Goal: Task Accomplishment & Management: Use online tool/utility

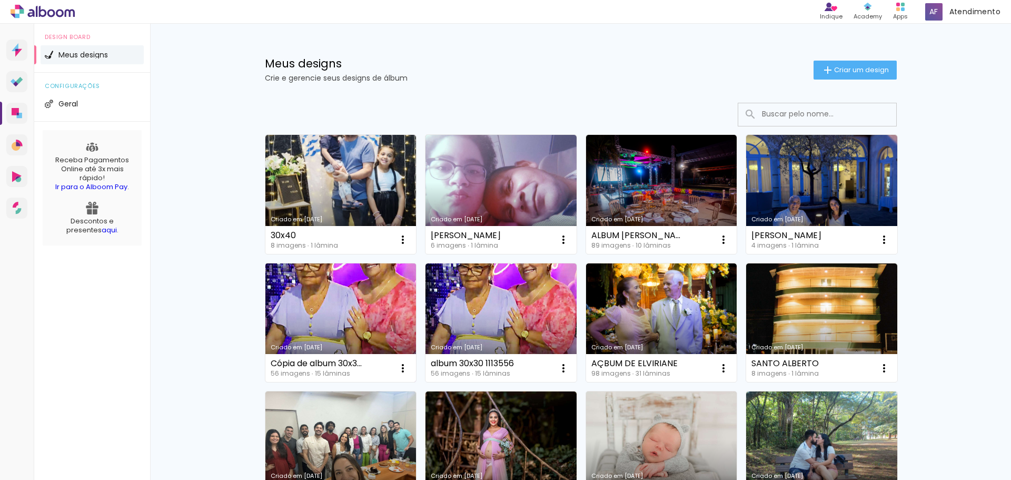
click at [369, 311] on link "Criado em [DATE]" at bounding box center [341, 322] width 151 height 119
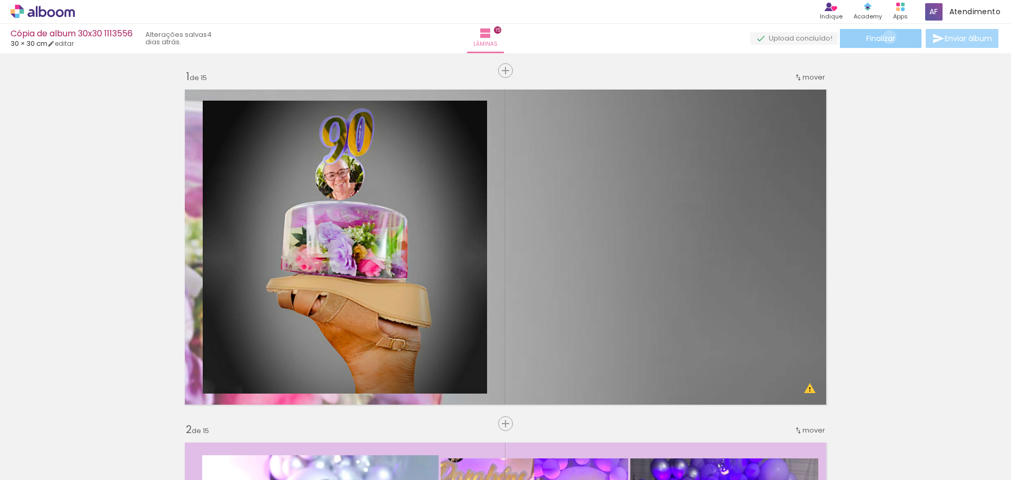
click at [886, 37] on span "Finalizar" at bounding box center [881, 38] width 29 height 7
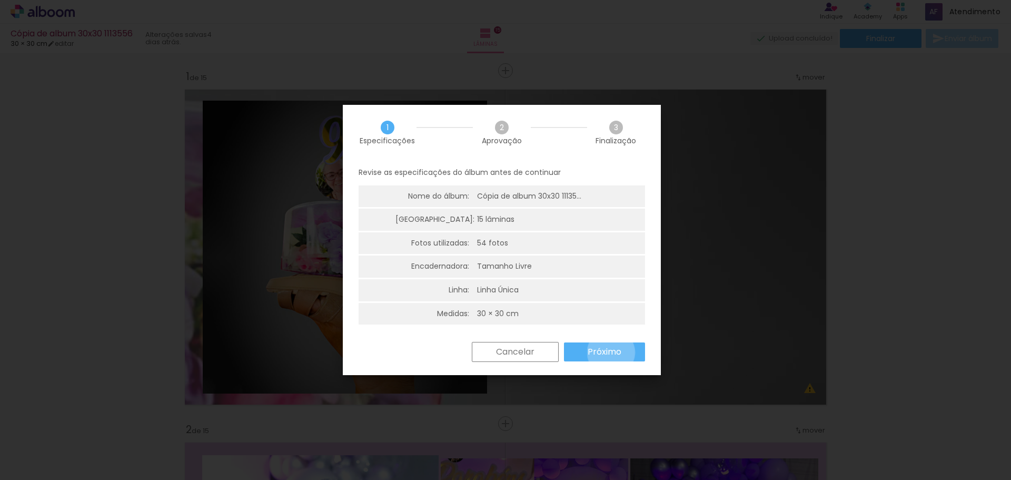
click at [0, 0] on slot "Próximo" at bounding box center [0, 0] width 0 height 0
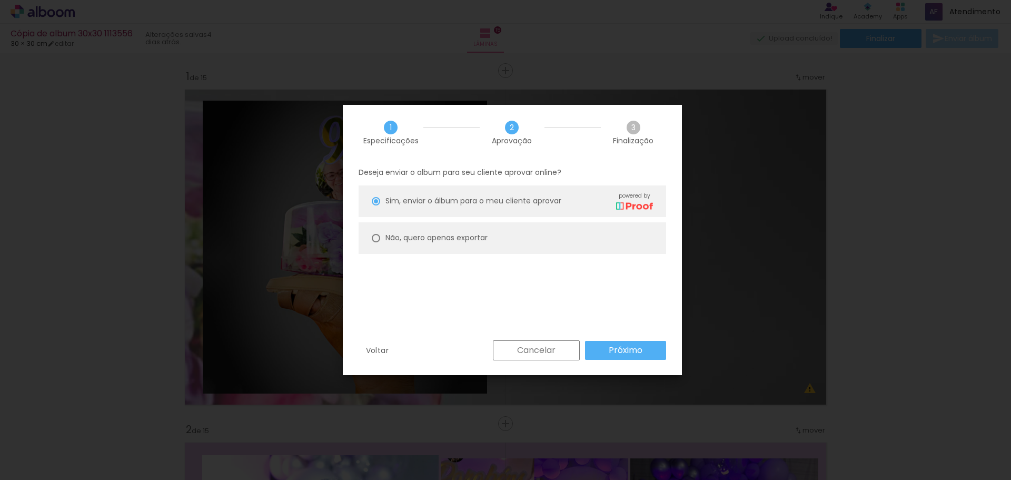
click at [512, 248] on paper-radio-button "Não, quero apenas exportar" at bounding box center [513, 238] width 308 height 32
type paper-radio-button "on"
drag, startPoint x: 634, startPoint y: 326, endPoint x: 641, endPoint y: 341, distance: 16.7
click at [634, 327] on div "Deseja enviar o album para seu cliente aprovar online? [PERSON_NAME], enviar o …" at bounding box center [512, 250] width 339 height 180
click at [645, 357] on paper-button "Próximo" at bounding box center [625, 350] width 81 height 19
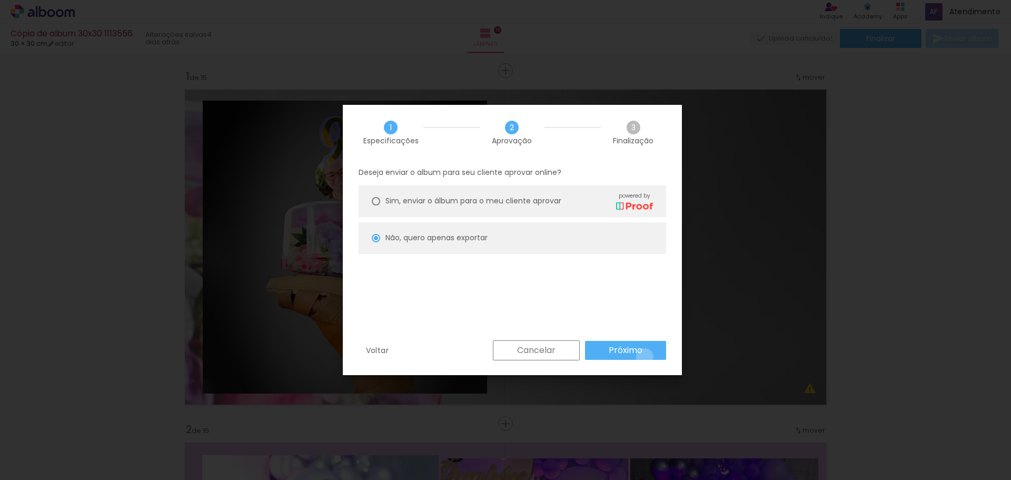
type input "Alta, 300 DPI"
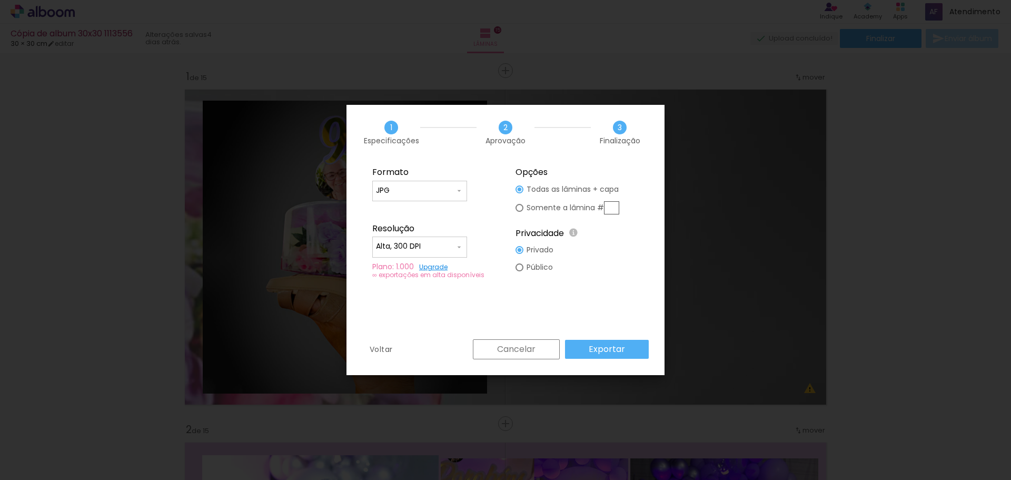
click at [633, 356] on paper-button "Exportar" at bounding box center [607, 349] width 84 height 19
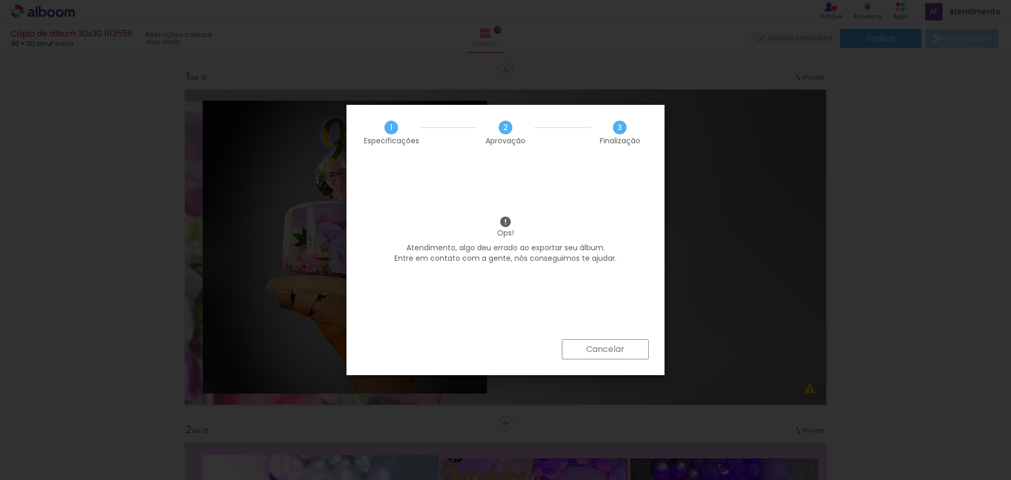
click at [597, 365] on div "Cancelar" at bounding box center [506, 357] width 318 height 36
click at [0, 0] on slot "Cancelar" at bounding box center [0, 0] width 0 height 0
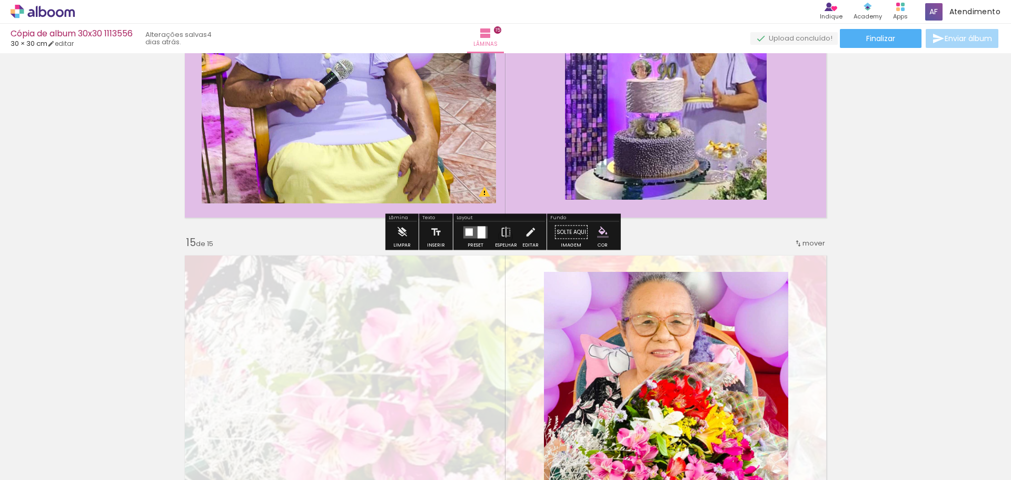
scroll to position [4847, 0]
